Goal: Information Seeking & Learning: Learn about a topic

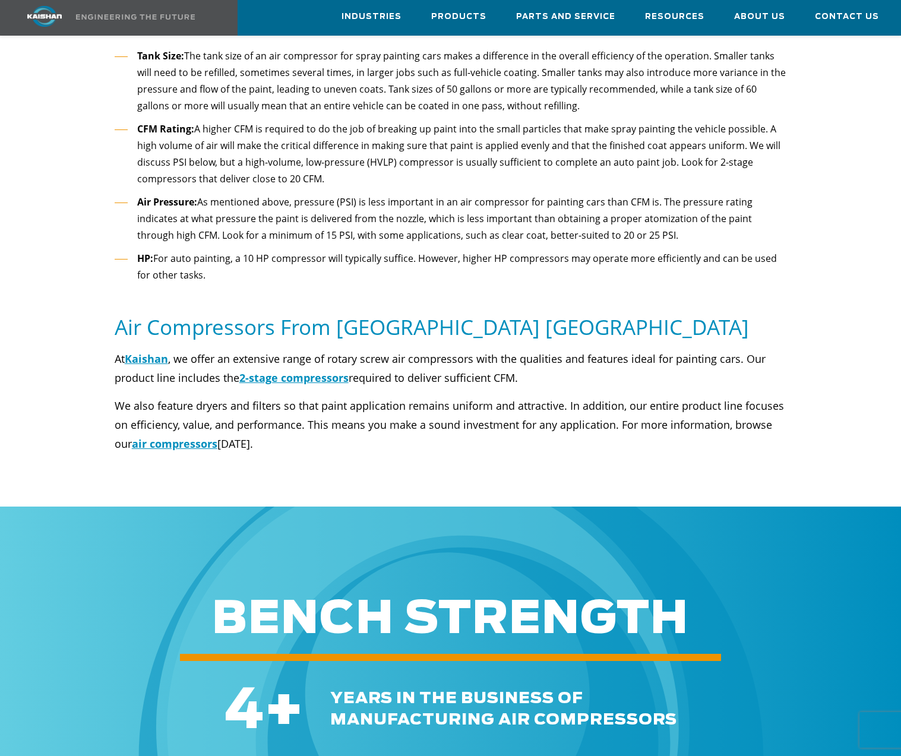
scroll to position [713, 0]
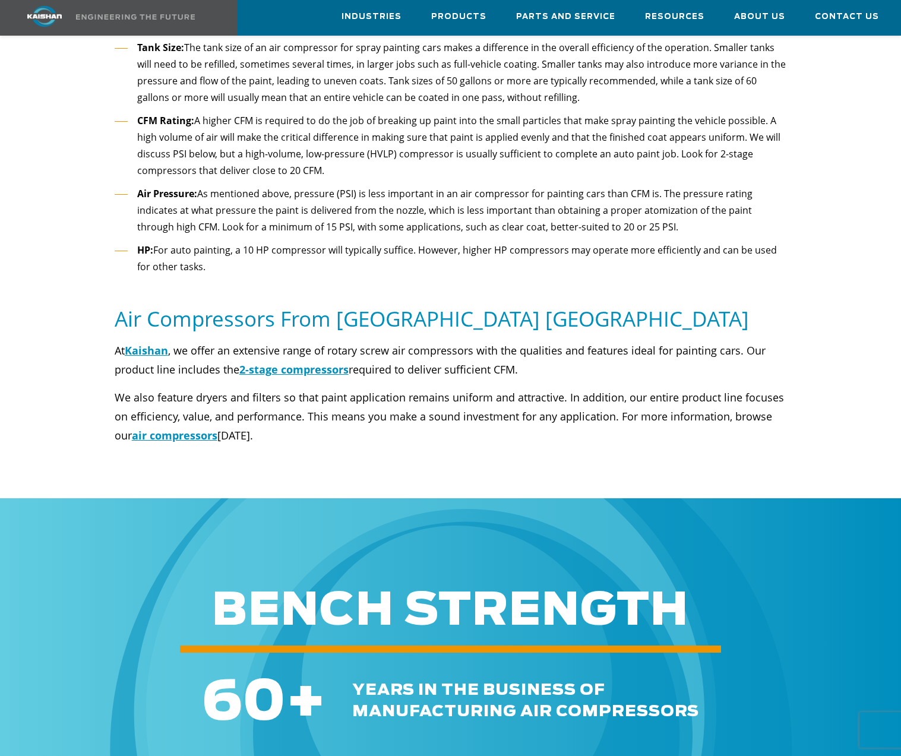
click at [80, 342] on div at bounding box center [450, 405] width 829 height 128
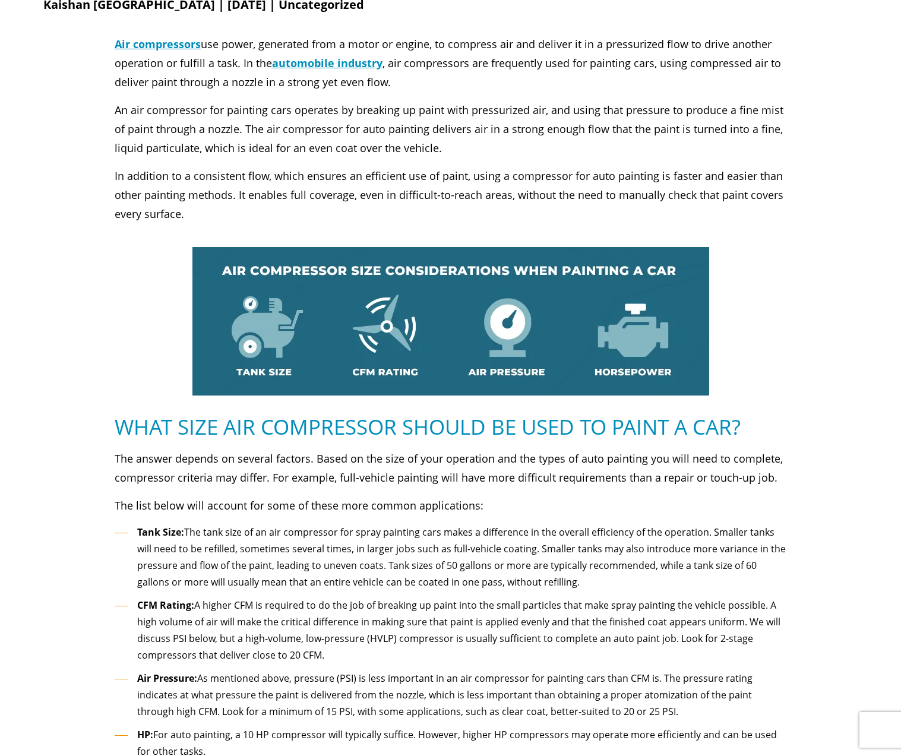
scroll to position [0, 0]
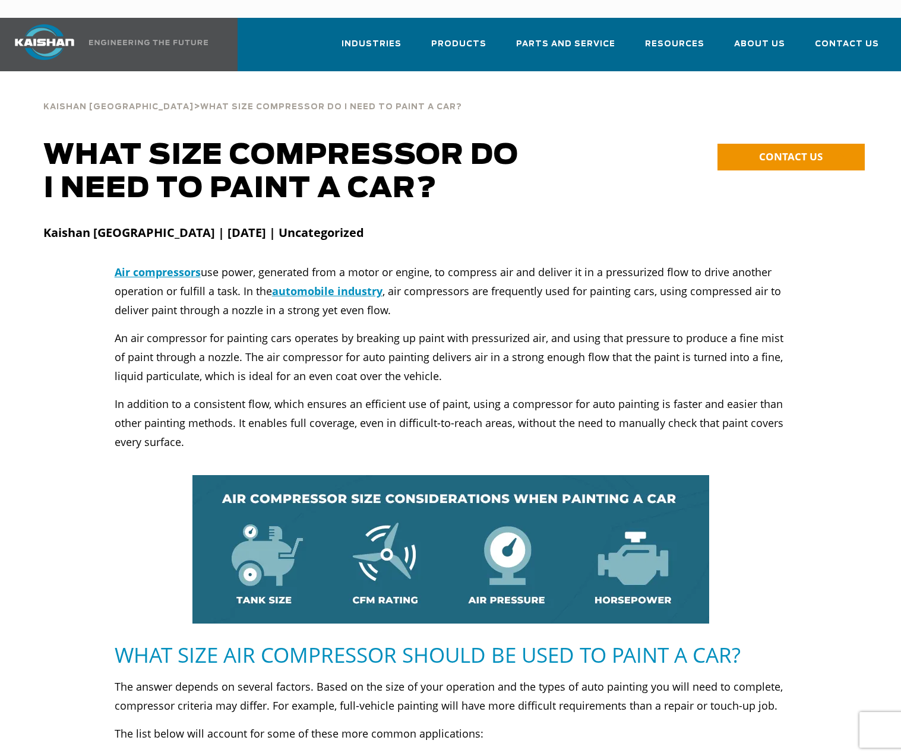
click at [453, 328] on p "An air compressor for painting cars operates by breaking up paint with pressuri…" at bounding box center [451, 356] width 672 height 57
click at [372, 342] on p "An air compressor for painting cars operates by breaking up paint with pressuri…" at bounding box center [451, 356] width 672 height 57
click at [296, 225] on strong "Kaishan USA | January 03, 2024 | Uncategorized" at bounding box center [203, 233] width 321 height 16
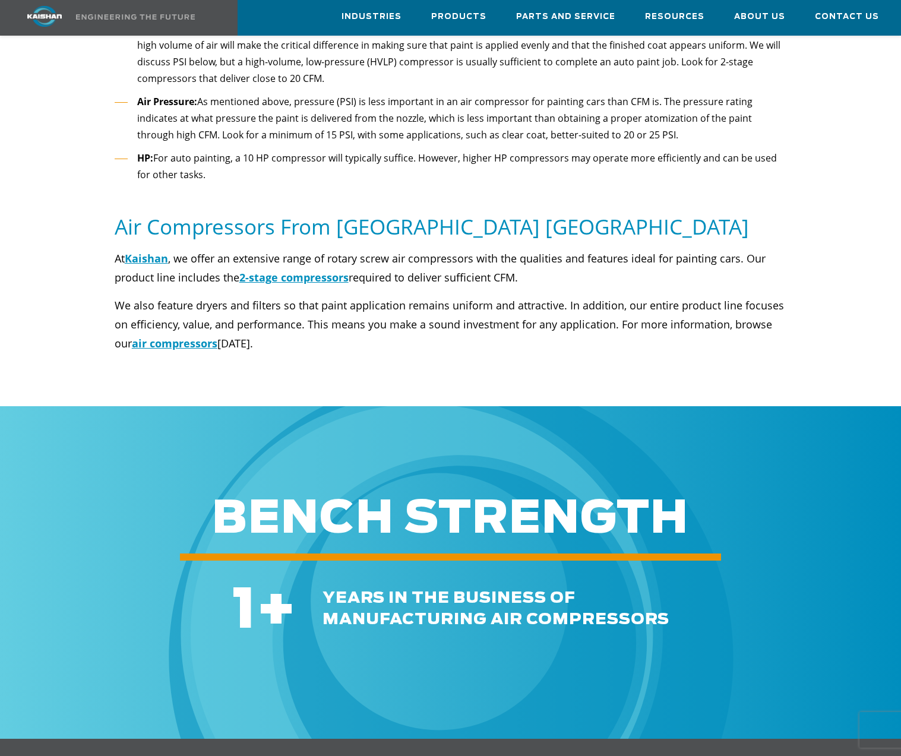
scroll to position [832, 0]
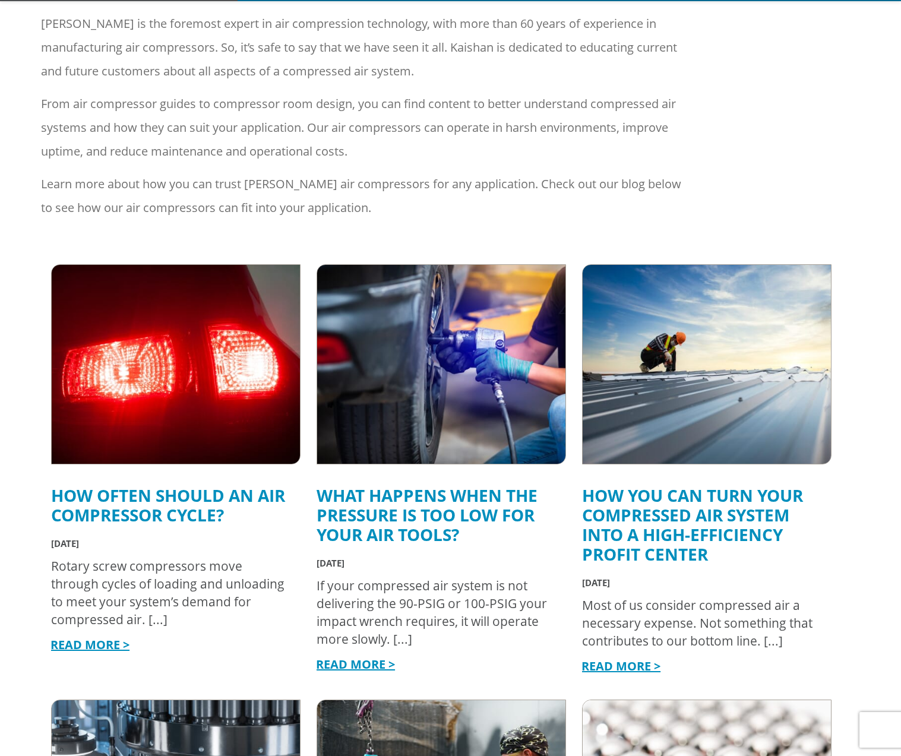
scroll to position [416, 0]
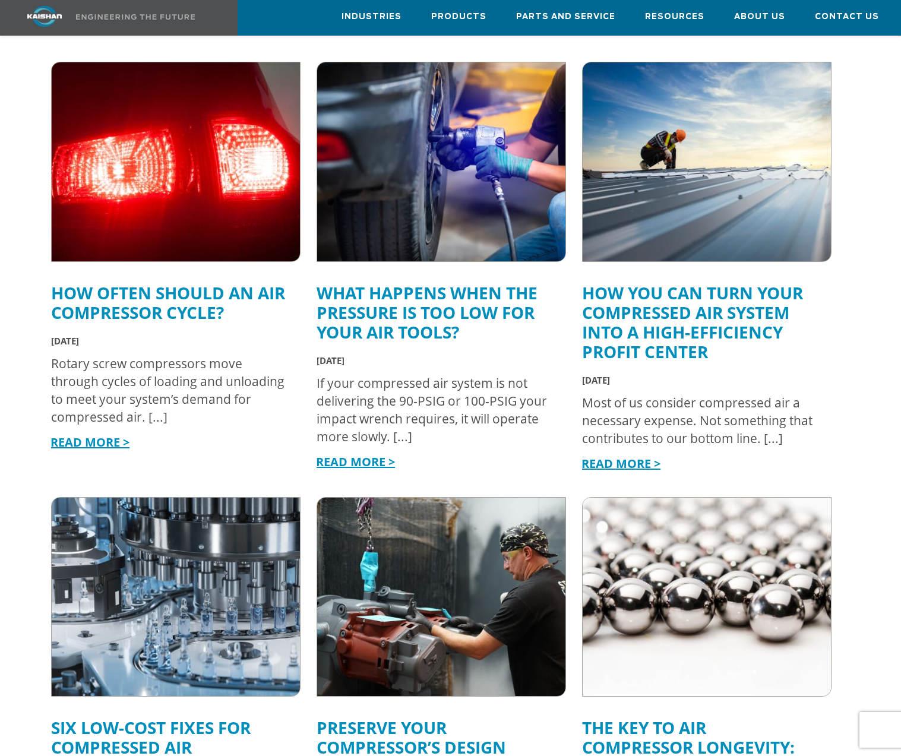
click at [94, 223] on img at bounding box center [175, 161] width 273 height 219
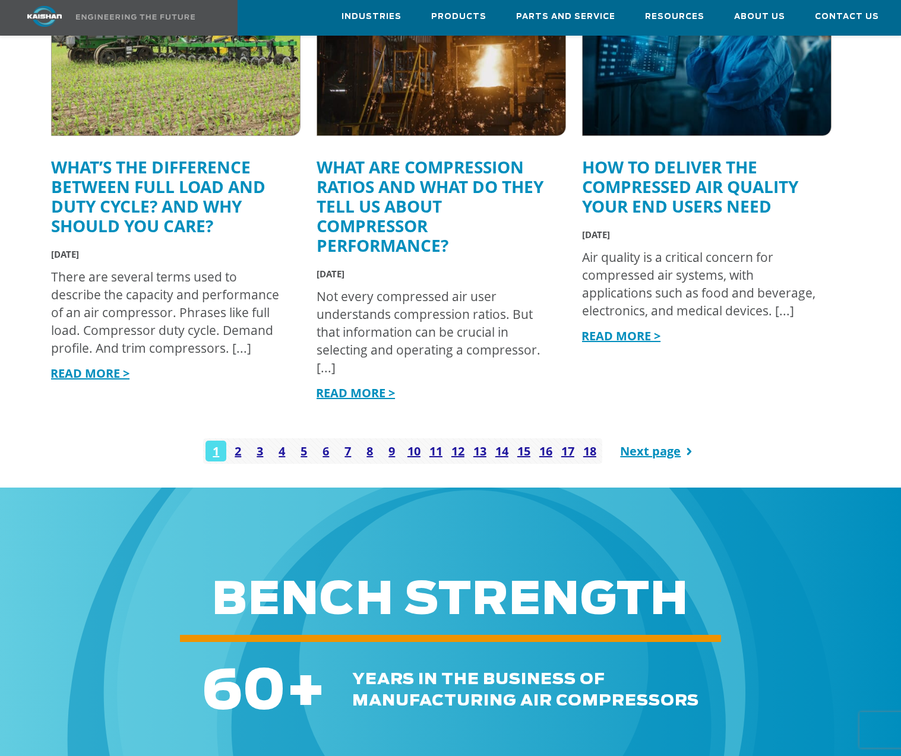
scroll to position [1425, 0]
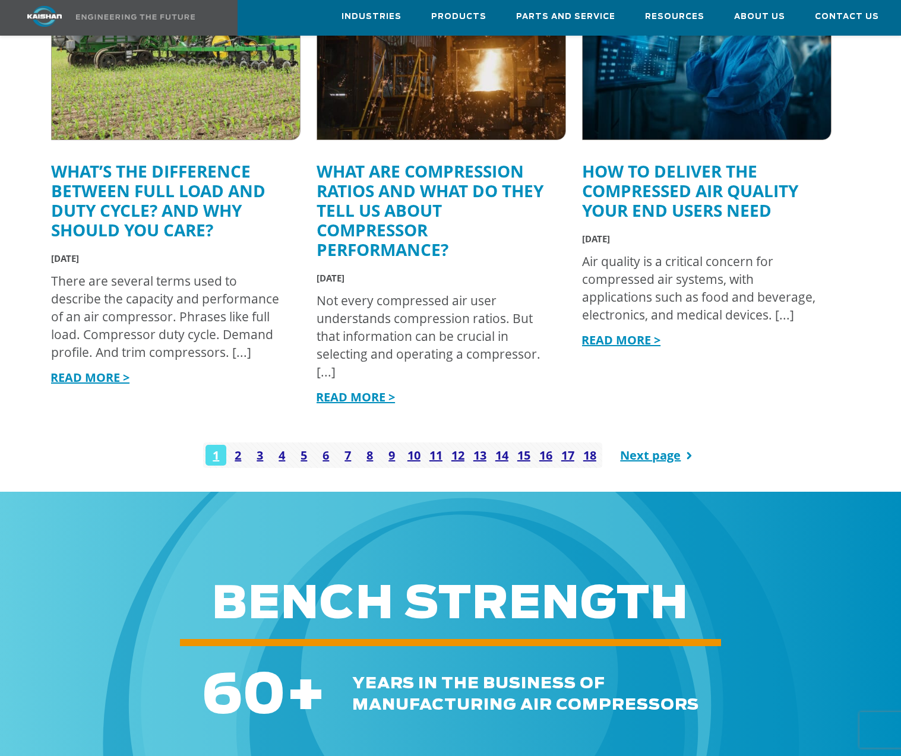
click at [640, 171] on link "How to Deliver the Compressed Air Quality Your End Users Need" at bounding box center [690, 191] width 216 height 62
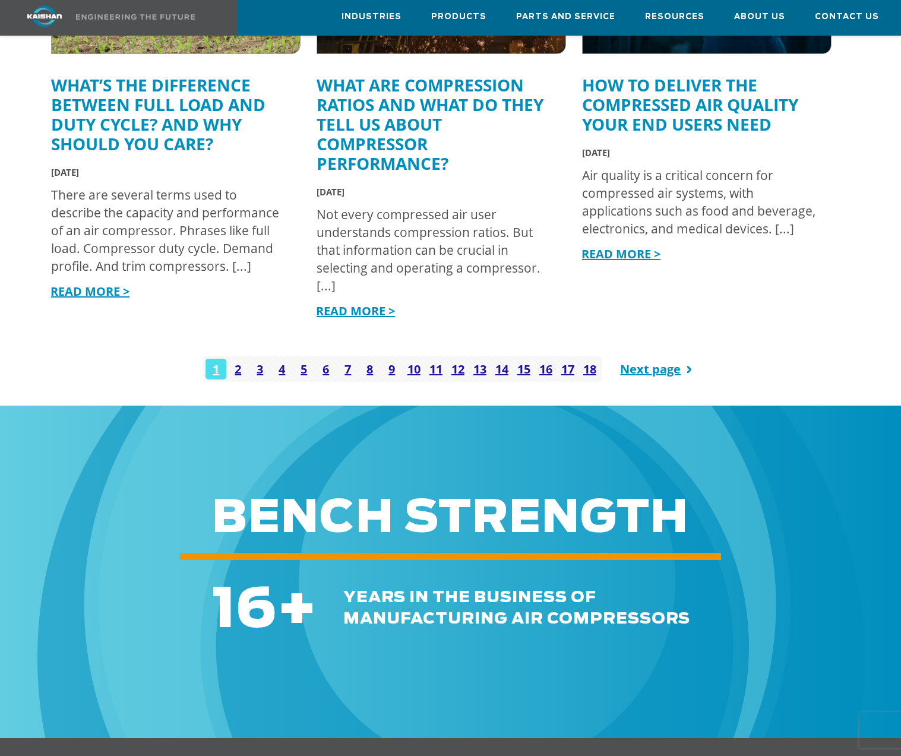
scroll to position [1722, 0]
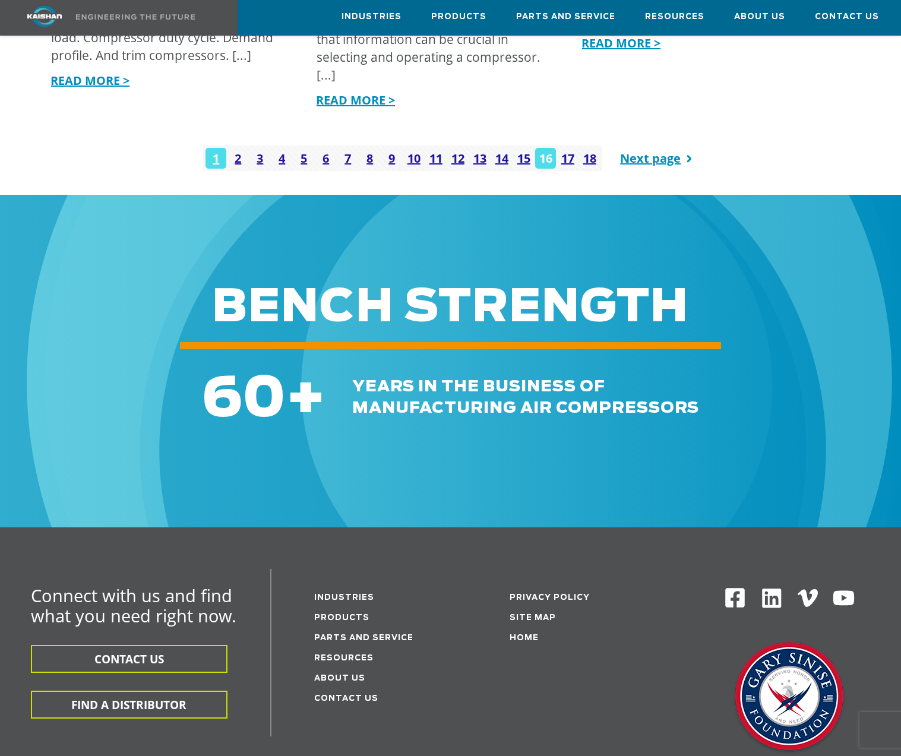
click at [544, 148] on link "16" at bounding box center [545, 158] width 21 height 21
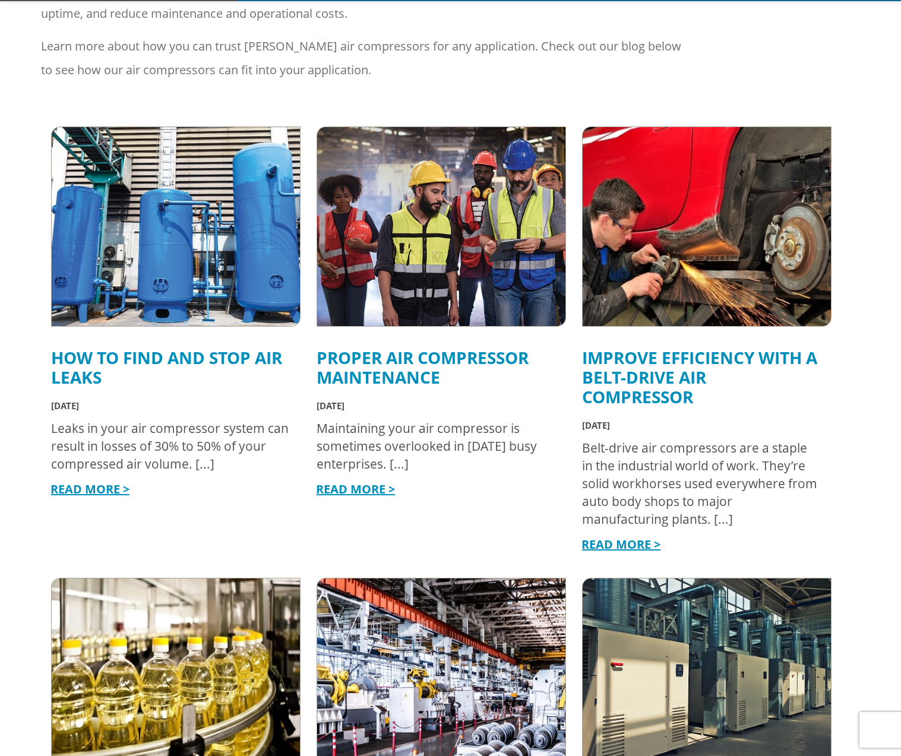
scroll to position [356, 0]
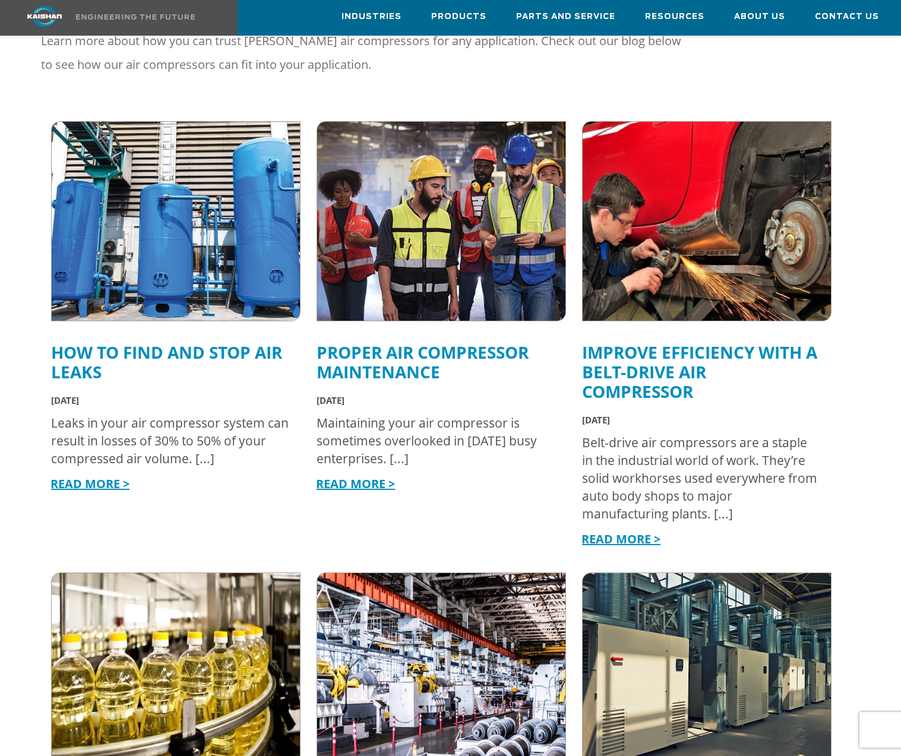
click at [401, 341] on link "Proper Air Compressor Maintenance" at bounding box center [423, 362] width 212 height 42
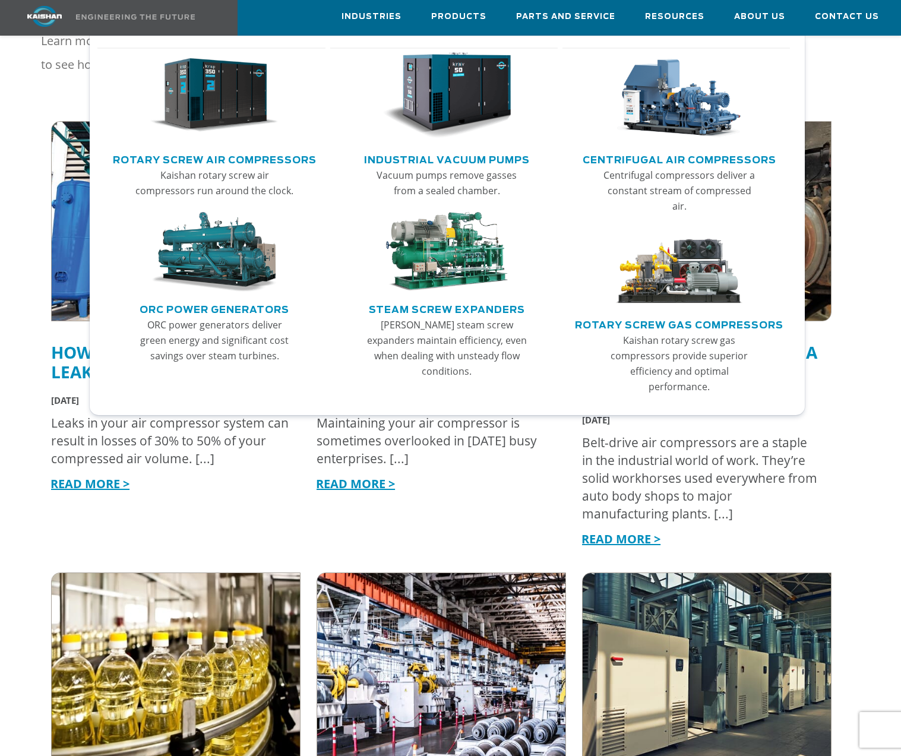
click at [201, 126] on img "Main menu" at bounding box center [214, 95] width 129 height 87
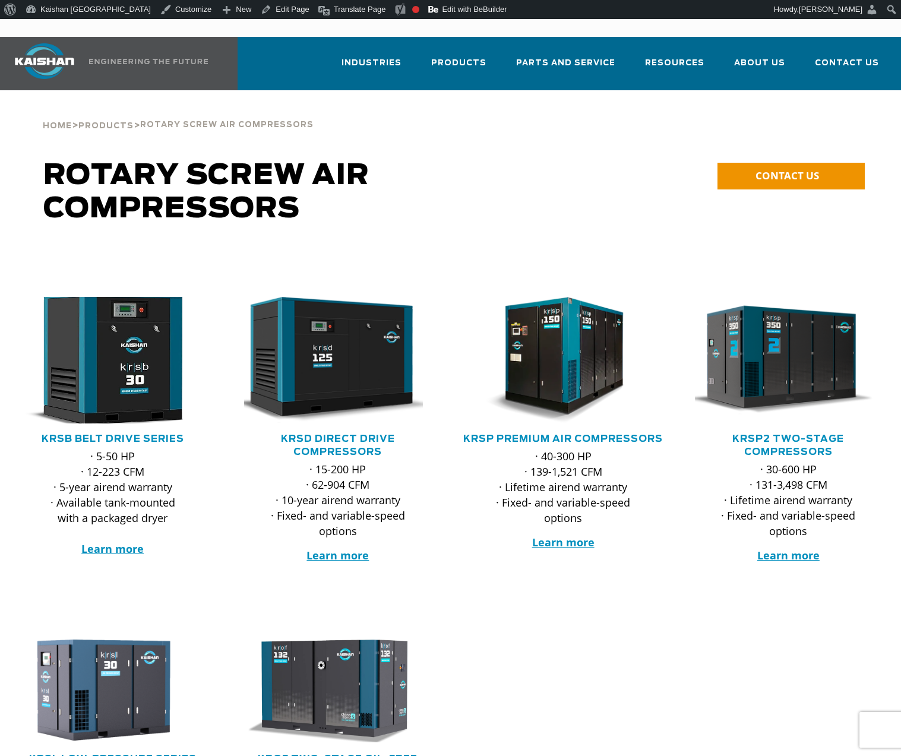
click at [113, 317] on img at bounding box center [104, 359] width 206 height 139
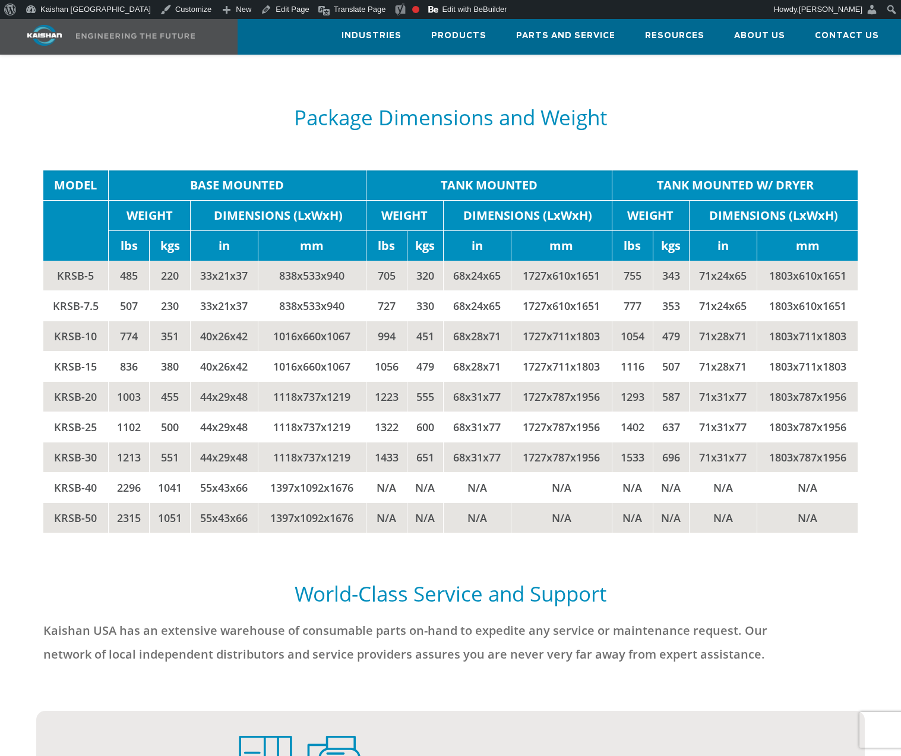
scroll to position [2257, 0]
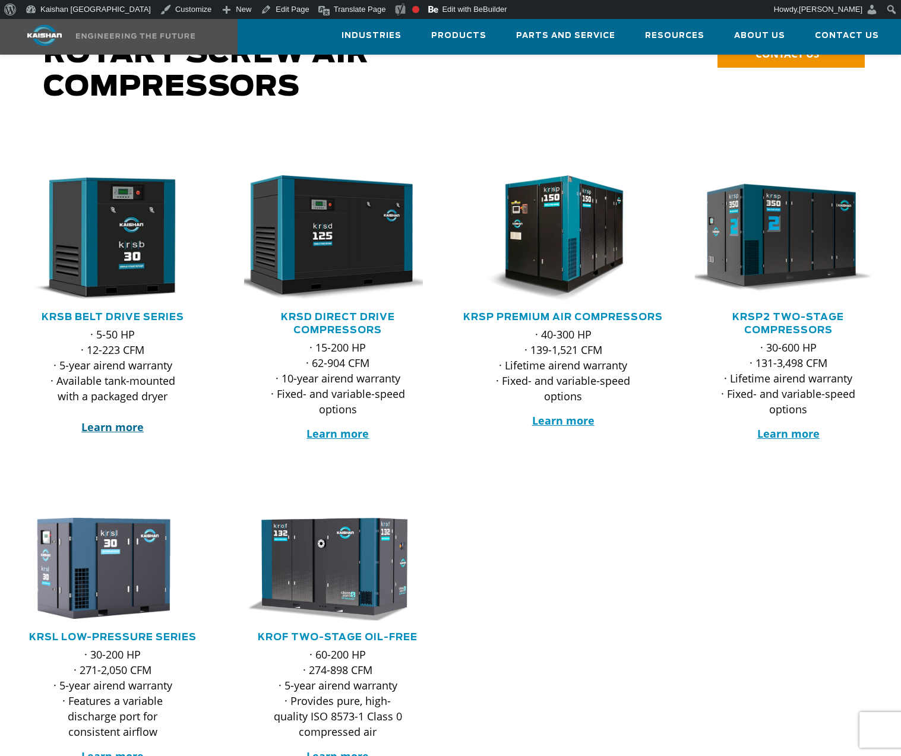
scroll to position [119, 0]
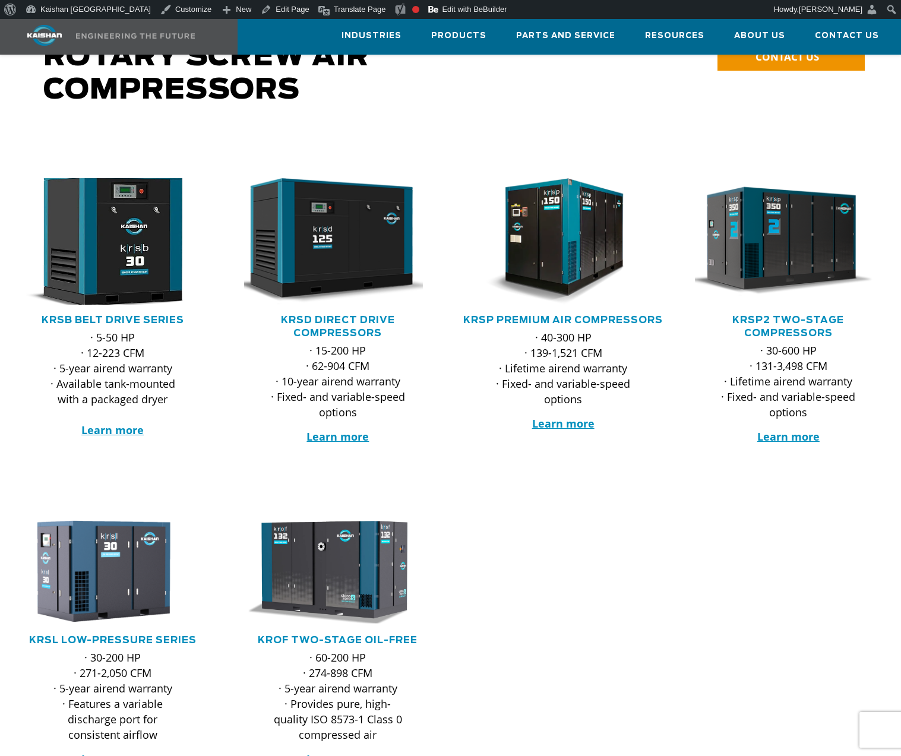
click at [131, 245] on img at bounding box center [104, 241] width 206 height 139
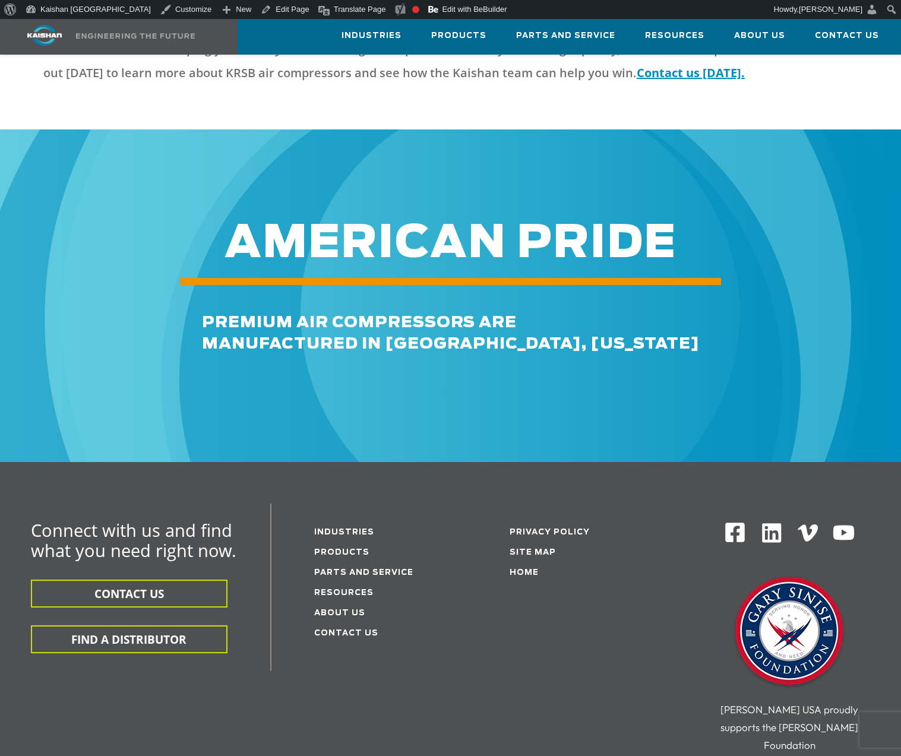
scroll to position [3089, 0]
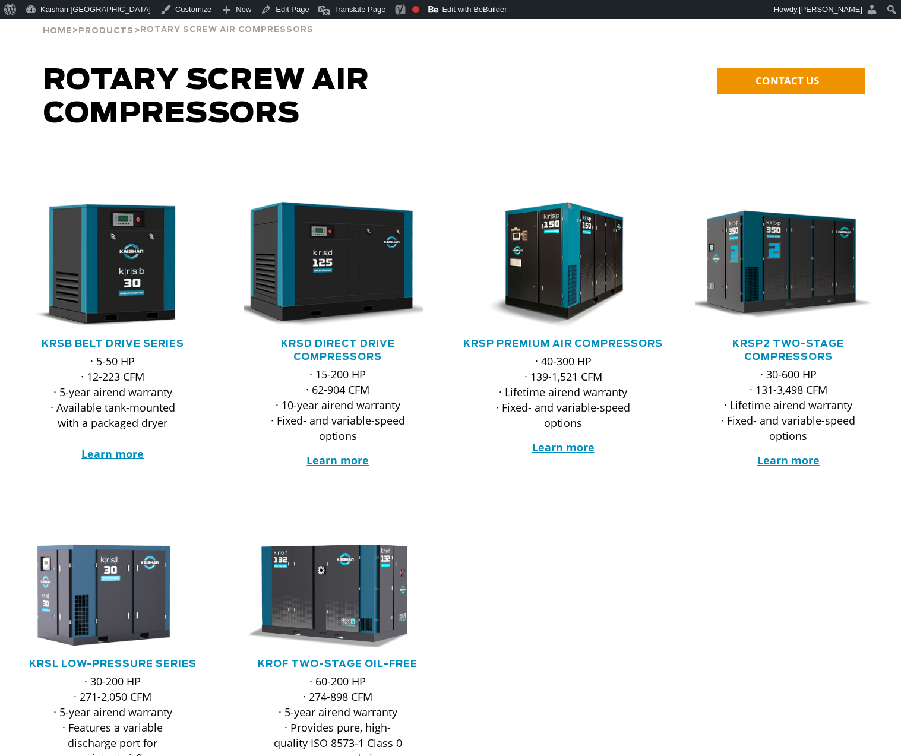
scroll to position [119, 0]
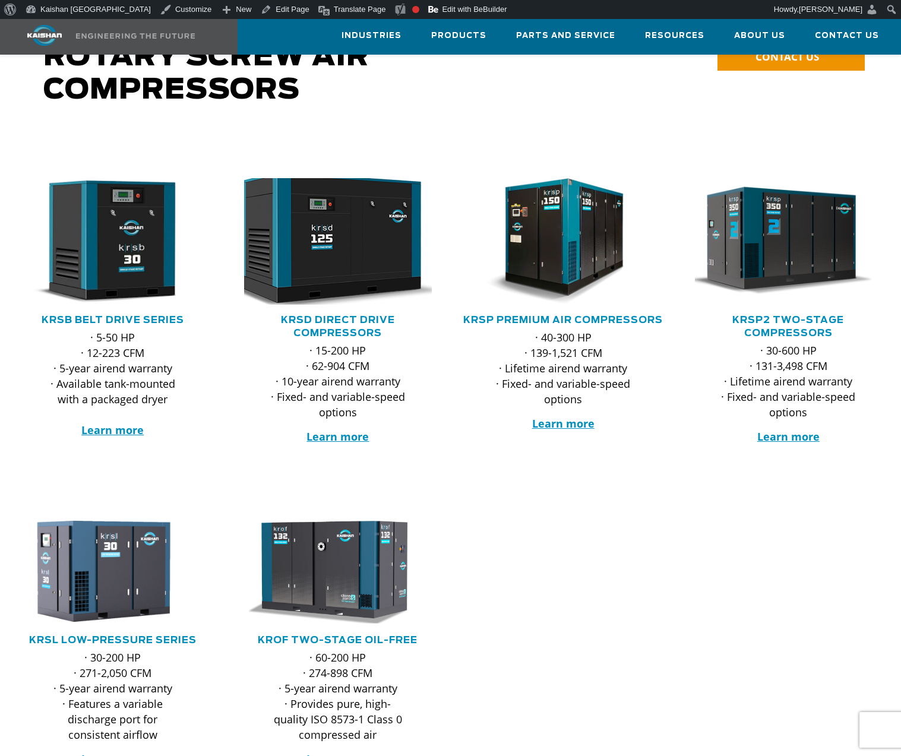
click at [352, 227] on img at bounding box center [329, 241] width 206 height 139
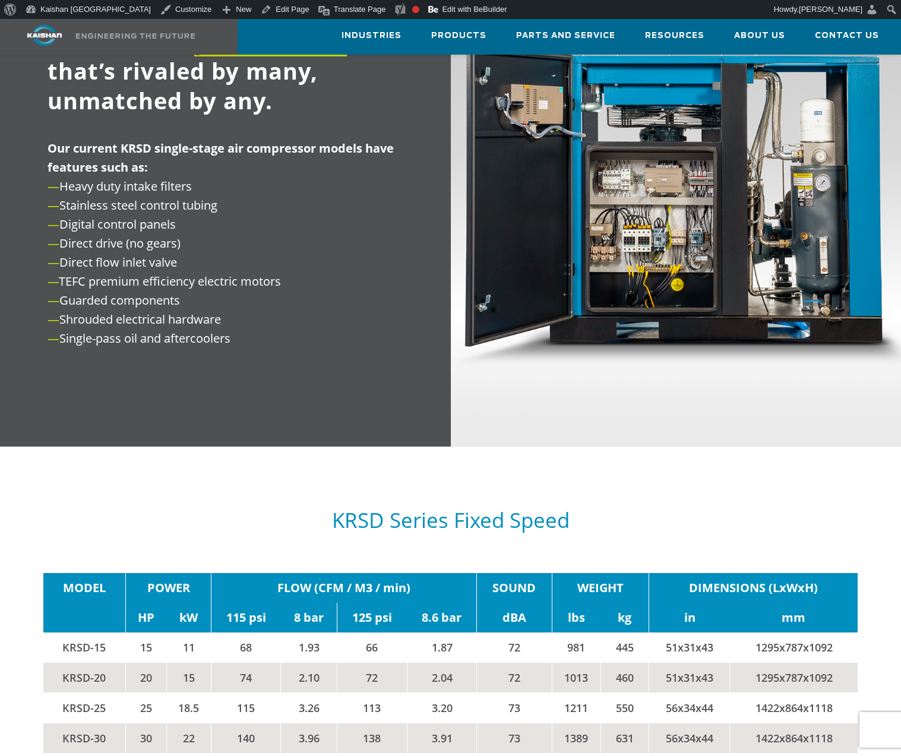
scroll to position [1722, 0]
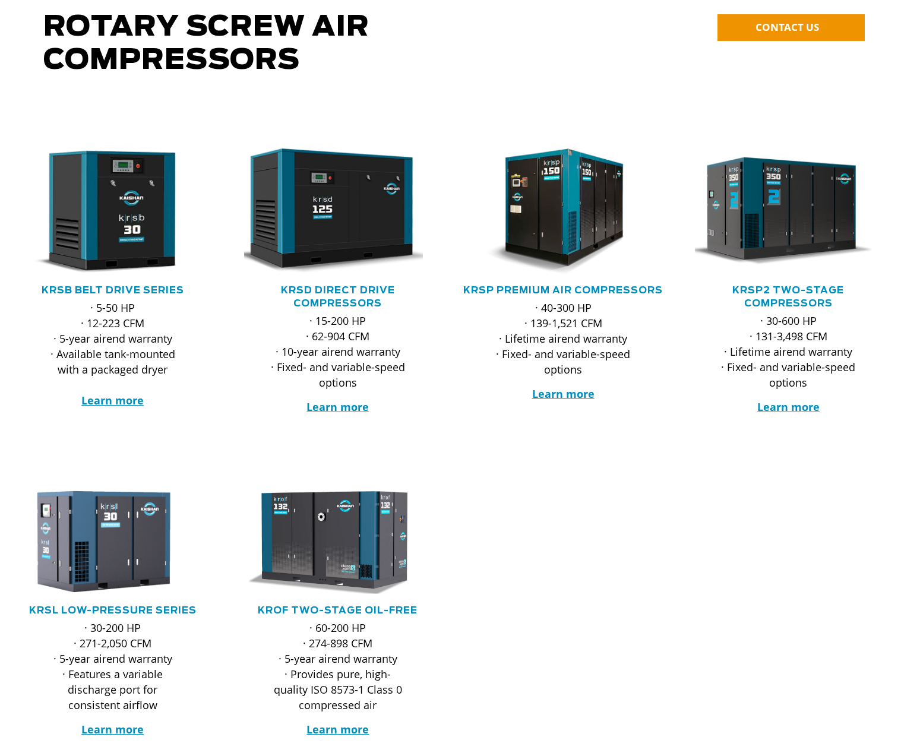
scroll to position [119, 0]
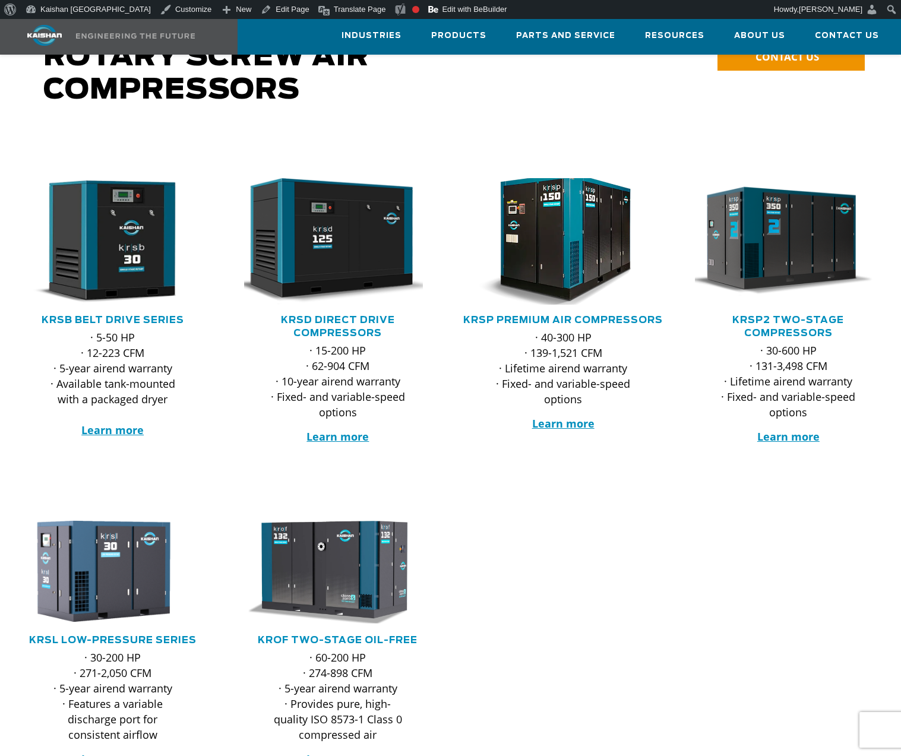
click at [585, 198] on img at bounding box center [554, 241] width 206 height 139
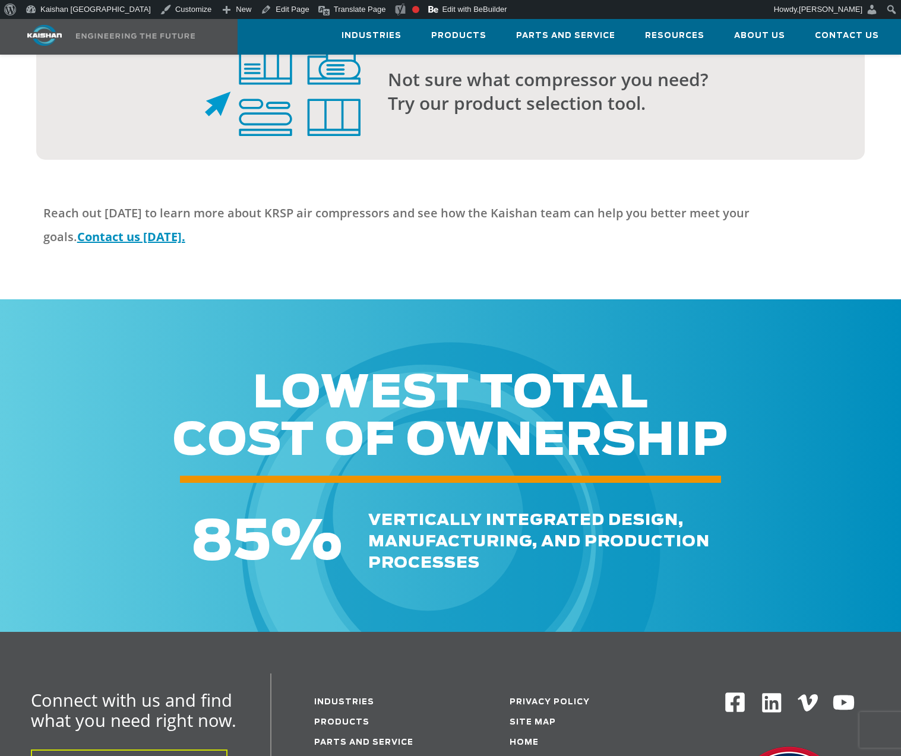
scroll to position [3326, 0]
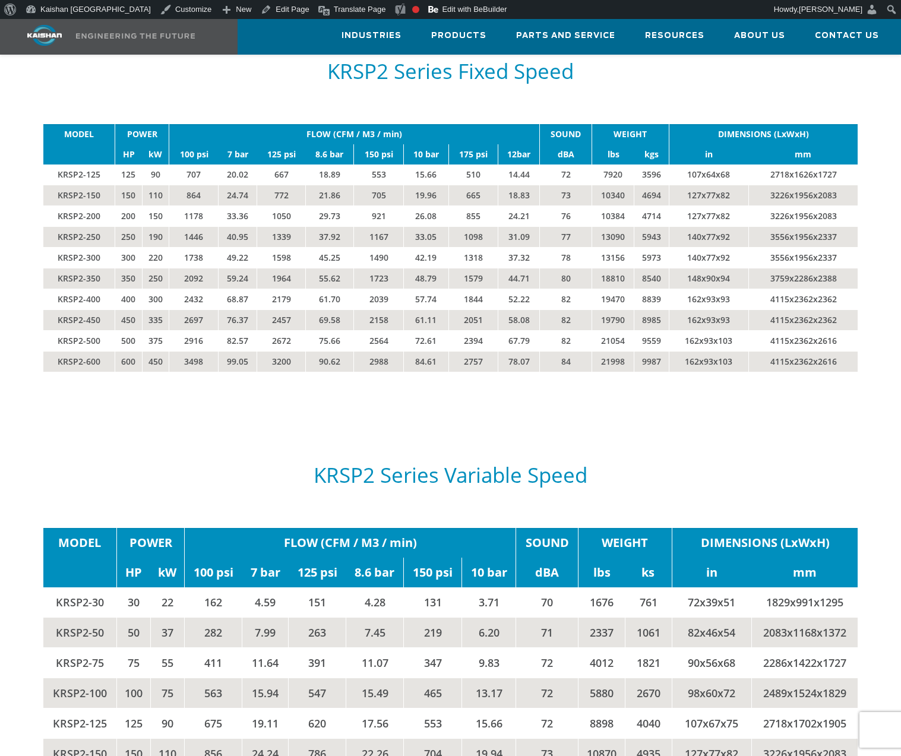
scroll to position [1841, 0]
